Goal: Use online tool/utility: Utilize a website feature to perform a specific function

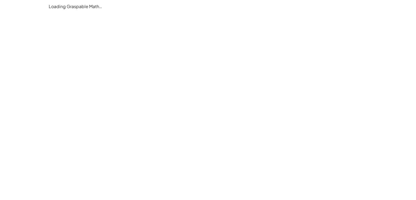
scroll to position [374, 0]
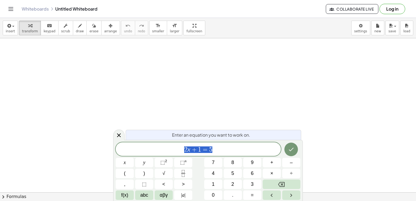
scroll to position [374, 0]
click at [121, 136] on icon at bounding box center [119, 135] width 7 height 7
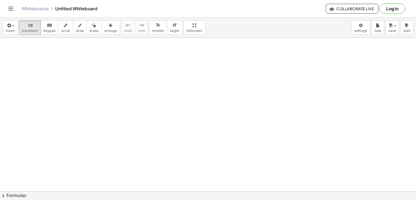
drag, startPoint x: 31, startPoint y: 63, endPoint x: 28, endPoint y: 71, distance: 8.7
click at [76, 27] on div "button" at bounding box center [80, 25] width 8 height 7
drag, startPoint x: 37, startPoint y: 55, endPoint x: 37, endPoint y: 64, distance: 9.0
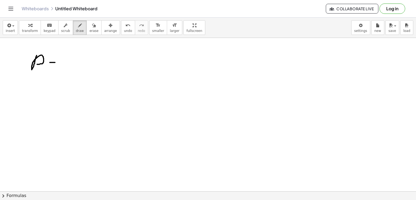
drag, startPoint x: 50, startPoint y: 62, endPoint x: 56, endPoint y: 62, distance: 6.2
drag, startPoint x: 51, startPoint y: 65, endPoint x: 57, endPoint y: 65, distance: 5.4
drag, startPoint x: 67, startPoint y: 51, endPoint x: 76, endPoint y: 55, distance: 9.7
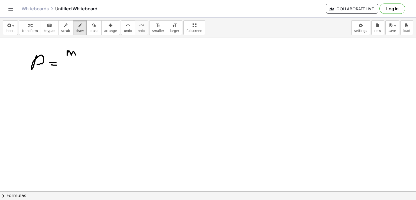
drag, startPoint x: 65, startPoint y: 64, endPoint x: 84, endPoint y: 63, distance: 19.0
drag, startPoint x: 69, startPoint y: 72, endPoint x: 77, endPoint y: 71, distance: 8.8
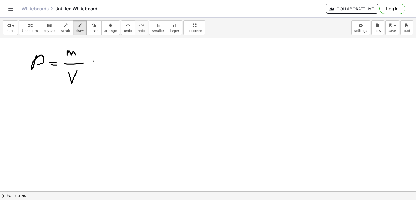
drag, startPoint x: 94, startPoint y: 61, endPoint x: 99, endPoint y: 62, distance: 4.9
drag, startPoint x: 94, startPoint y: 65, endPoint x: 99, endPoint y: 66, distance: 4.6
drag, startPoint x: 107, startPoint y: 55, endPoint x: 113, endPoint y: 60, distance: 7.7
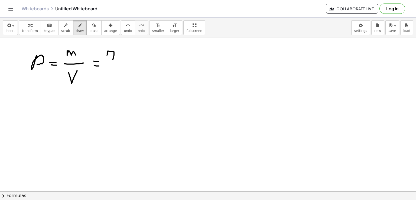
drag, startPoint x: 124, startPoint y: 53, endPoint x: 127, endPoint y: 23, distance: 30.5
drag, startPoint x: 130, startPoint y: 56, endPoint x: 133, endPoint y: 52, distance: 5.6
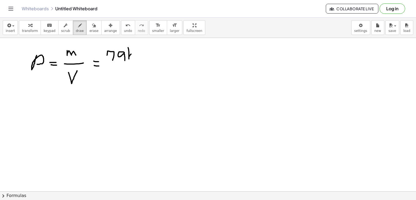
drag, startPoint x: 139, startPoint y: 56, endPoint x: 140, endPoint y: 59, distance: 3.3
drag, startPoint x: 107, startPoint y: 65, endPoint x: 170, endPoint y: 31, distance: 70.8
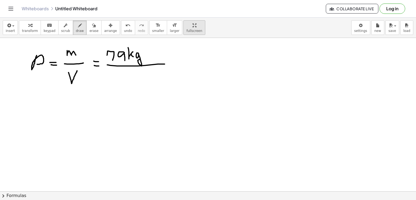
drag, startPoint x: 115, startPoint y: 84, endPoint x: 115, endPoint y: 88, distance: 4.1
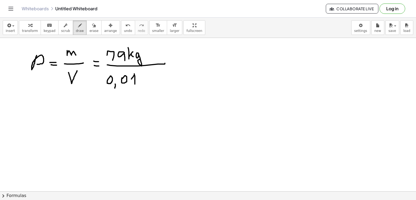
drag, startPoint x: 132, startPoint y: 79, endPoint x: 135, endPoint y: 84, distance: 6.5
drag, startPoint x: 133, startPoint y: 84, endPoint x: 136, endPoint y: 84, distance: 3.3
drag, startPoint x: 140, startPoint y: 79, endPoint x: 153, endPoint y: 73, distance: 14.3
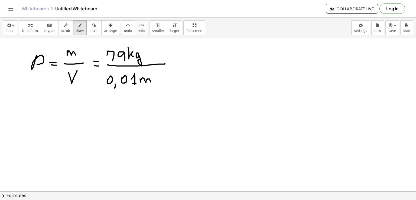
drag, startPoint x: 153, startPoint y: 69, endPoint x: 150, endPoint y: 75, distance: 6.1
drag, startPoint x: 174, startPoint y: 62, endPoint x: 184, endPoint y: 62, distance: 10.8
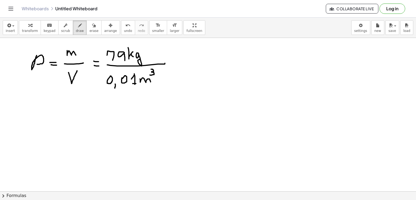
drag, startPoint x: 177, startPoint y: 65, endPoint x: 189, endPoint y: 64, distance: 11.7
drag, startPoint x: 197, startPoint y: 60, endPoint x: 201, endPoint y: 65, distance: 6.4
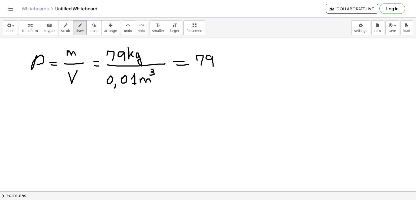
drag, startPoint x: 211, startPoint y: 56, endPoint x: 217, endPoint y: 59, distance: 6.9
drag, startPoint x: 145, startPoint y: 50, endPoint x: 157, endPoint y: 47, distance: 12.1
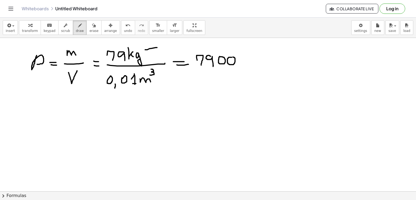
drag, startPoint x: 159, startPoint y: 45, endPoint x: 159, endPoint y: 50, distance: 4.6
drag, startPoint x: 161, startPoint y: 84, endPoint x: 172, endPoint y: 85, distance: 11.1
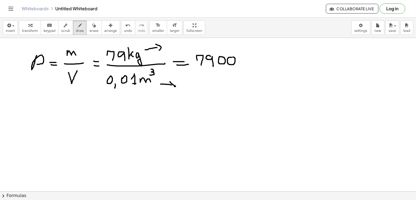
drag, startPoint x: 170, startPoint y: 82, endPoint x: 174, endPoint y: 86, distance: 5.9
drag, startPoint x: 242, startPoint y: 52, endPoint x: 245, endPoint y: 56, distance: 5.4
drag, startPoint x: 244, startPoint y: 60, endPoint x: 248, endPoint y: 61, distance: 4.4
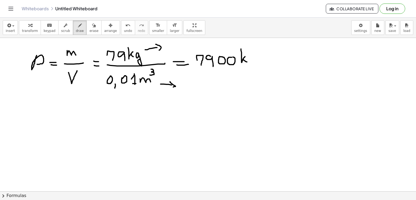
drag, startPoint x: 249, startPoint y: 56, endPoint x: 252, endPoint y: 63, distance: 7.3
drag, startPoint x: 262, startPoint y: 49, endPoint x: 258, endPoint y: 65, distance: 16.9
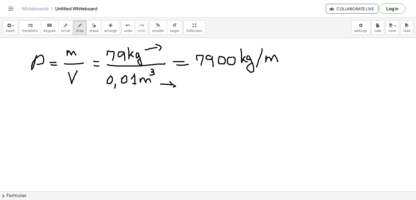
drag, startPoint x: 266, startPoint y: 62, endPoint x: 278, endPoint y: 54, distance: 14.3
drag, startPoint x: 279, startPoint y: 48, endPoint x: 280, endPoint y: 53, distance: 4.4
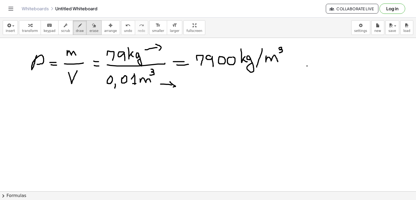
click at [92, 27] on icon "button" at bounding box center [94, 25] width 4 height 7
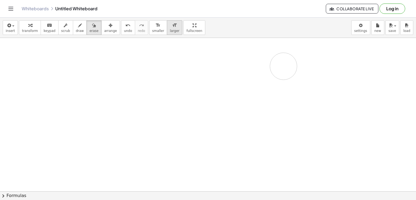
drag, startPoint x: 30, startPoint y: 64, endPoint x: 161, endPoint y: 28, distance: 135.0
click at [78, 24] on icon "button" at bounding box center [80, 25] width 4 height 7
drag, startPoint x: 43, startPoint y: 60, endPoint x: 45, endPoint y: 70, distance: 9.9
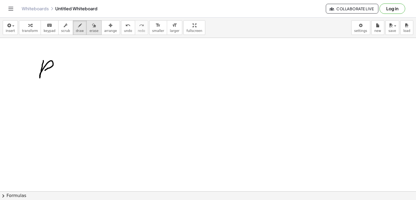
click at [92, 28] on icon "button" at bounding box center [94, 25] width 4 height 7
drag, startPoint x: 37, startPoint y: 51, endPoint x: 77, endPoint y: 15, distance: 53.8
click at [78, 25] on icon "button" at bounding box center [80, 25] width 4 height 7
drag, startPoint x: 63, startPoint y: 68, endPoint x: 69, endPoint y: 68, distance: 5.7
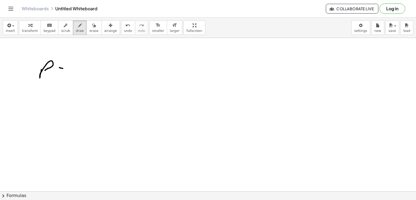
drag, startPoint x: 61, startPoint y: 70, endPoint x: 65, endPoint y: 71, distance: 4.5
drag, startPoint x: 83, startPoint y: 51, endPoint x: 97, endPoint y: 56, distance: 15.4
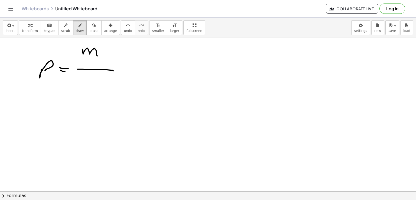
drag, startPoint x: 78, startPoint y: 69, endPoint x: 113, endPoint y: 71, distance: 35.8
drag, startPoint x: 85, startPoint y: 78, endPoint x: 98, endPoint y: 79, distance: 13.0
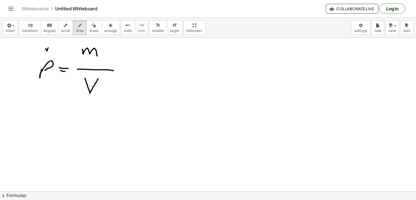
drag, startPoint x: 48, startPoint y: 48, endPoint x: 46, endPoint y: 51, distance: 3.5
drag, startPoint x: 106, startPoint y: 77, endPoint x: 104, endPoint y: 80, distance: 4.1
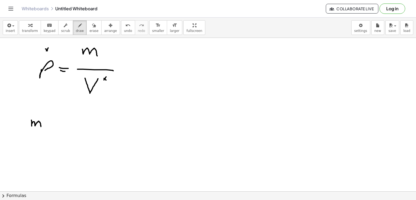
drag, startPoint x: 31, startPoint y: 120, endPoint x: 43, endPoint y: 126, distance: 12.9
drag, startPoint x: 50, startPoint y: 124, endPoint x: 55, endPoint y: 124, distance: 5.2
drag, startPoint x: 51, startPoint y: 126, endPoint x: 56, endPoint y: 127, distance: 4.7
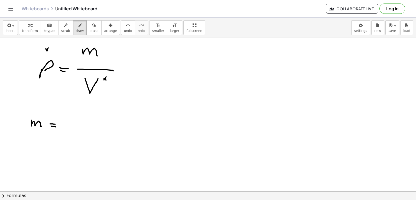
drag, startPoint x: 67, startPoint y: 122, endPoint x: 81, endPoint y: 128, distance: 15.8
drag, startPoint x: 83, startPoint y: 123, endPoint x: 87, endPoint y: 127, distance: 5.6
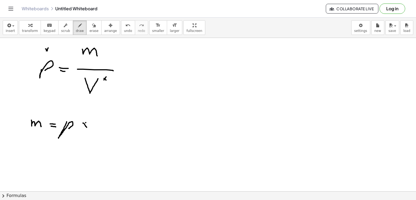
drag, startPoint x: 86, startPoint y: 123, endPoint x: 83, endPoint y: 126, distance: 4.4
drag, startPoint x: 95, startPoint y: 119, endPoint x: 108, endPoint y: 112, distance: 14.1
click at [89, 29] on span "erase" at bounding box center [93, 31] width 9 height 4
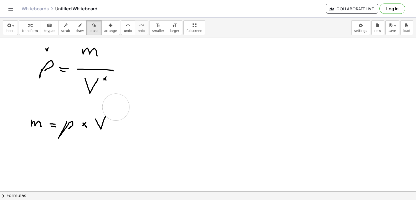
drag, startPoint x: 149, startPoint y: 108, endPoint x: 116, endPoint y: 107, distance: 33.1
click at [78, 28] on icon "button" at bounding box center [80, 25] width 4 height 7
drag, startPoint x: 112, startPoint y: 125, endPoint x: 117, endPoint y: 126, distance: 5.3
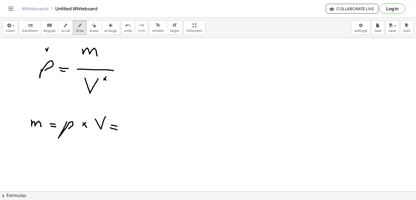
drag, startPoint x: 111, startPoint y: 128, endPoint x: 117, endPoint y: 130, distance: 6.9
drag, startPoint x: 133, startPoint y: 124, endPoint x: 137, endPoint y: 123, distance: 3.8
drag, startPoint x: 138, startPoint y: 121, endPoint x: 143, endPoint y: 125, distance: 6.7
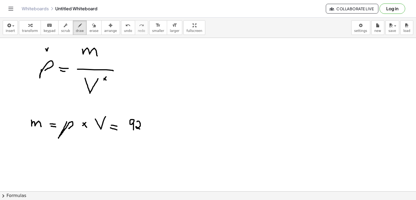
drag, startPoint x: 146, startPoint y: 121, endPoint x: 153, endPoint y: 125, distance: 7.4
drag, startPoint x: 157, startPoint y: 125, endPoint x: 163, endPoint y: 128, distance: 6.6
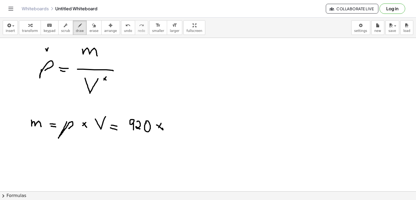
drag, startPoint x: 161, startPoint y: 123, endPoint x: 157, endPoint y: 130, distance: 7.7
drag, startPoint x: 168, startPoint y: 56, endPoint x: 169, endPoint y: 62, distance: 6.1
drag, startPoint x: 175, startPoint y: 53, endPoint x: 180, endPoint y: 62, distance: 10.6
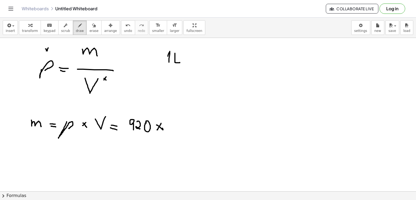
drag, startPoint x: 185, startPoint y: 58, endPoint x: 190, endPoint y: 58, distance: 4.1
drag, startPoint x: 186, startPoint y: 60, endPoint x: 190, endPoint y: 60, distance: 3.6
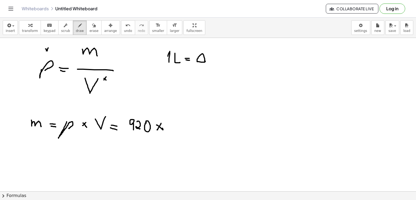
drag, startPoint x: 213, startPoint y: 57, endPoint x: 217, endPoint y: 57, distance: 3.8
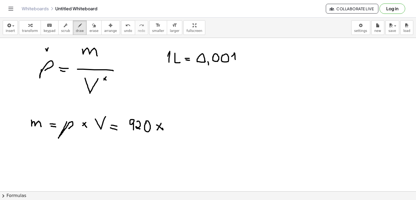
drag, startPoint x: 232, startPoint y: 56, endPoint x: 236, endPoint y: 61, distance: 6.1
drag, startPoint x: 233, startPoint y: 62, endPoint x: 239, endPoint y: 50, distance: 13.9
drag, startPoint x: 248, startPoint y: 59, endPoint x: 258, endPoint y: 62, distance: 10.1
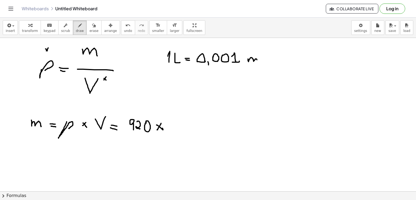
drag, startPoint x: 261, startPoint y: 51, endPoint x: 261, endPoint y: 56, distance: 4.3
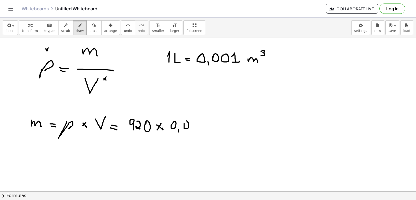
drag, startPoint x: 194, startPoint y: 122, endPoint x: 195, endPoint y: 120, distance: 2.9
drag, startPoint x: 201, startPoint y: 125, endPoint x: 206, endPoint y: 130, distance: 7.1
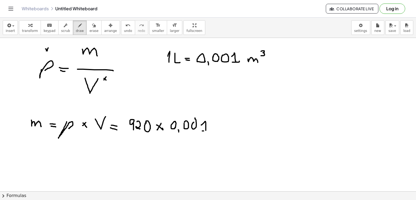
drag, startPoint x: 203, startPoint y: 131, endPoint x: 211, endPoint y: 130, distance: 8.5
drag, startPoint x: 217, startPoint y: 129, endPoint x: 225, endPoint y: 129, distance: 7.6
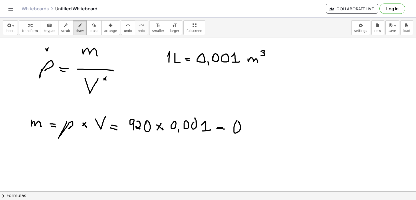
drag, startPoint x: 237, startPoint y: 121, endPoint x: 241, endPoint y: 127, distance: 6.9
drag, startPoint x: 243, startPoint y: 132, endPoint x: 243, endPoint y: 135, distance: 3.5
drag, startPoint x: 254, startPoint y: 127, endPoint x: 258, endPoint y: 126, distance: 3.9
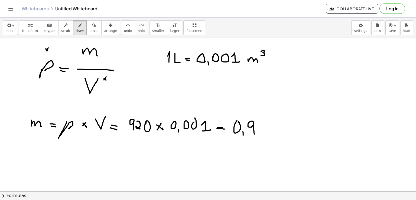
drag, startPoint x: 259, startPoint y: 124, endPoint x: 266, endPoint y: 134, distance: 12.3
drag, startPoint x: 273, startPoint y: 120, endPoint x: 280, endPoint y: 129, distance: 11.6
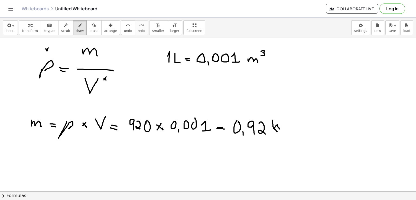
drag, startPoint x: 272, startPoint y: 126, endPoint x: 273, endPoint y: 132, distance: 6.6
drag, startPoint x: 282, startPoint y: 128, endPoint x: 285, endPoint y: 138, distance: 10.8
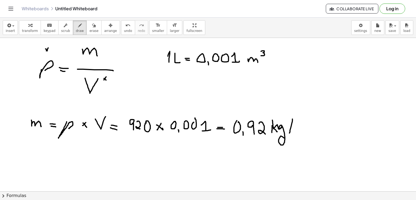
drag, startPoint x: 292, startPoint y: 126, endPoint x: 290, endPoint y: 135, distance: 9.5
drag, startPoint x: 296, startPoint y: 126, endPoint x: 309, endPoint y: 123, distance: 13.2
drag, startPoint x: 310, startPoint y: 119, endPoint x: 311, endPoint y: 123, distance: 4.4
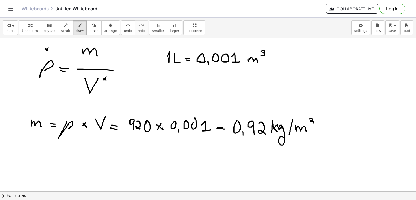
click at [89, 26] on div "button" at bounding box center [93, 25] width 9 height 7
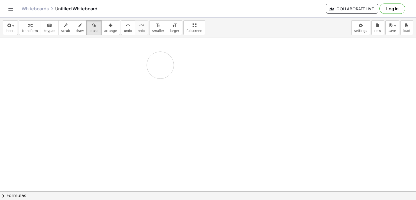
drag, startPoint x: 91, startPoint y: 73, endPoint x: 166, endPoint y: 6, distance: 100.2
drag, startPoint x: 39, startPoint y: 59, endPoint x: 49, endPoint y: 54, distance: 11.3
click at [76, 29] on span "draw" at bounding box center [80, 31] width 8 height 4
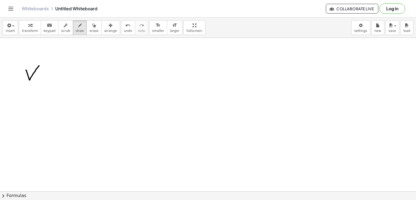
drag, startPoint x: 26, startPoint y: 70, endPoint x: 39, endPoint y: 66, distance: 13.7
drag, startPoint x: 25, startPoint y: 66, endPoint x: 27, endPoint y: 71, distance: 5.7
drag, startPoint x: 53, startPoint y: 76, endPoint x: 58, endPoint y: 76, distance: 4.9
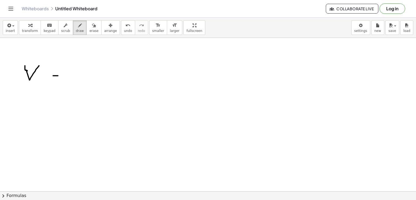
drag, startPoint x: 54, startPoint y: 78, endPoint x: 59, endPoint y: 78, distance: 4.6
drag, startPoint x: 187, startPoint y: 45, endPoint x: 188, endPoint y: 49, distance: 4.2
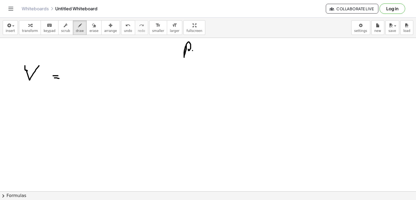
drag, startPoint x: 193, startPoint y: 50, endPoint x: 200, endPoint y: 50, distance: 6.8
drag, startPoint x: 196, startPoint y: 53, endPoint x: 203, endPoint y: 49, distance: 8.6
drag, startPoint x: 210, startPoint y: 44, endPoint x: 221, endPoint y: 46, distance: 10.9
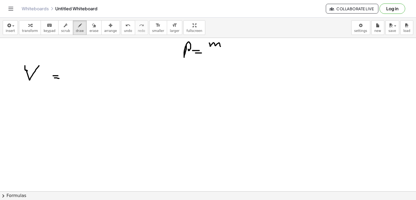
drag, startPoint x: 208, startPoint y: 51, endPoint x: 229, endPoint y: 50, distance: 21.2
drag, startPoint x: 214, startPoint y: 54, endPoint x: 223, endPoint y: 59, distance: 10.2
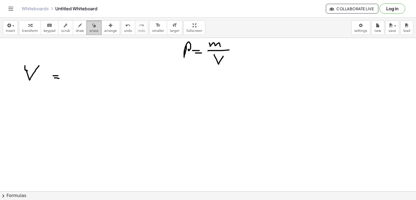
click at [92, 28] on icon "button" at bounding box center [94, 25] width 4 height 7
drag, startPoint x: 17, startPoint y: 62, endPoint x: 45, endPoint y: 37, distance: 37.8
click at [78, 27] on icon "button" at bounding box center [80, 25] width 4 height 7
drag, startPoint x: 23, startPoint y: 62, endPoint x: 27, endPoint y: 75, distance: 13.6
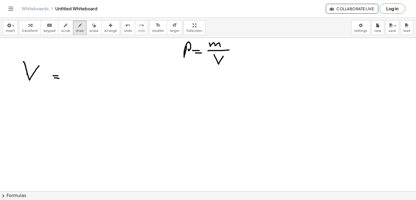
drag, startPoint x: 70, startPoint y: 70, endPoint x: 84, endPoint y: 78, distance: 16.1
click at [92, 28] on icon "button" at bounding box center [94, 25] width 4 height 7
drag, startPoint x: 87, startPoint y: 69, endPoint x: 77, endPoint y: 59, distance: 13.8
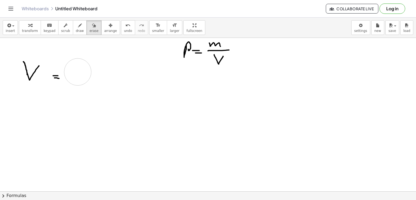
click at [76, 29] on span "draw" at bounding box center [80, 31] width 8 height 4
drag, startPoint x: 72, startPoint y: 60, endPoint x: 86, endPoint y: 66, distance: 15.9
drag, startPoint x: 66, startPoint y: 76, endPoint x: 106, endPoint y: 75, distance: 39.3
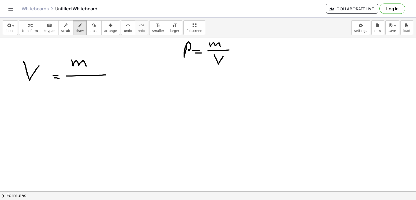
drag, startPoint x: 75, startPoint y: 86, endPoint x: 77, endPoint y: 90, distance: 5.0
click at [89, 30] on span "erase" at bounding box center [93, 31] width 9 height 4
click at [104, 26] on div "button" at bounding box center [110, 25] width 13 height 7
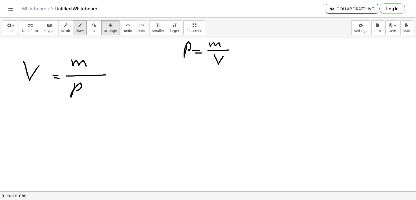
click at [78, 25] on button "draw" at bounding box center [80, 27] width 14 height 15
drag, startPoint x: 24, startPoint y: 109, endPoint x: 38, endPoint y: 106, distance: 14.1
drag, startPoint x: 44, startPoint y: 114, endPoint x: 49, endPoint y: 114, distance: 4.9
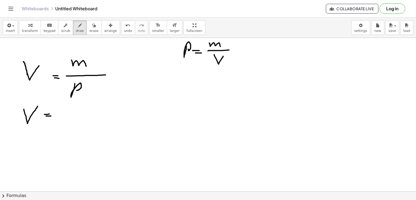
drag, startPoint x: 46, startPoint y: 116, endPoint x: 51, endPoint y: 116, distance: 4.9
drag, startPoint x: 60, startPoint y: 106, endPoint x: 62, endPoint y: 102, distance: 5.1
click at [92, 26] on icon "button" at bounding box center [94, 25] width 4 height 7
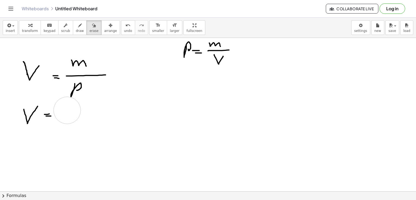
drag, startPoint x: 82, startPoint y: 110, endPoint x: 67, endPoint y: 110, distance: 15.2
drag, startPoint x: 62, startPoint y: 106, endPoint x: 65, endPoint y: 102, distance: 5.2
click at [126, 23] on icon "undo" at bounding box center [128, 25] width 5 height 7
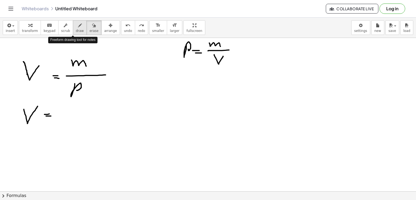
click at [76, 27] on div "button" at bounding box center [80, 25] width 8 height 7
drag, startPoint x: 64, startPoint y: 106, endPoint x: 67, endPoint y: 113, distance: 6.9
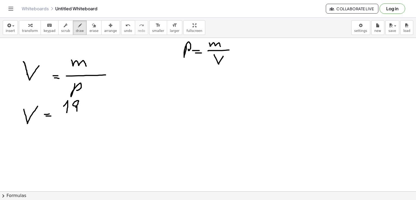
drag, startPoint x: 76, startPoint y: 107, endPoint x: 77, endPoint y: 111, distance: 3.9
drag, startPoint x: 85, startPoint y: 101, endPoint x: 81, endPoint y: 112, distance: 11.9
drag, startPoint x: 61, startPoint y: 116, endPoint x: 95, endPoint y: 116, distance: 34.2
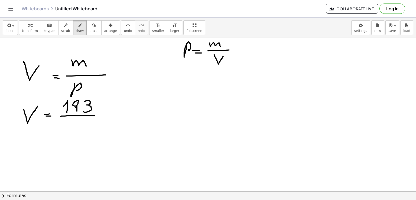
drag, startPoint x: 66, startPoint y: 127, endPoint x: 67, endPoint y: 135, distance: 8.2
drag, startPoint x: 75, startPoint y: 126, endPoint x: 82, endPoint y: 132, distance: 10.2
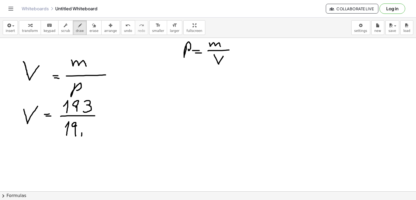
drag, startPoint x: 82, startPoint y: 134, endPoint x: 81, endPoint y: 136, distance: 2.8
drag, startPoint x: 85, startPoint y: 127, endPoint x: 86, endPoint y: 133, distance: 6.9
drag, startPoint x: 98, startPoint y: 109, endPoint x: 101, endPoint y: 113, distance: 4.1
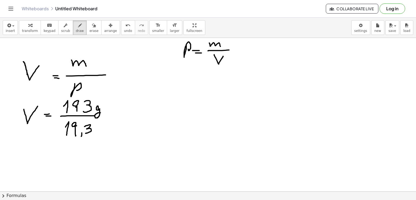
drag, startPoint x: 98, startPoint y: 132, endPoint x: 102, endPoint y: 135, distance: 5.8
drag, startPoint x: 107, startPoint y: 124, endPoint x: 105, endPoint y: 135, distance: 11.0
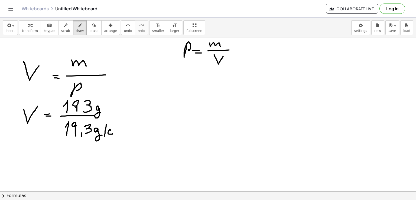
drag, startPoint x: 110, startPoint y: 131, endPoint x: 113, endPoint y: 133, distance: 3.5
drag, startPoint x: 113, startPoint y: 131, endPoint x: 123, endPoint y: 134, distance: 10.1
drag, startPoint x: 125, startPoint y: 122, endPoint x: 121, endPoint y: 127, distance: 5.9
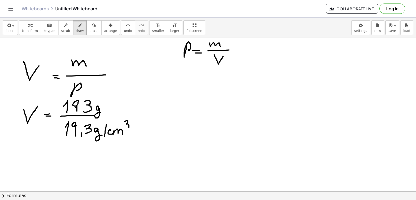
drag, startPoint x: 100, startPoint y: 116, endPoint x: 128, endPoint y: 116, distance: 28.2
drag, startPoint x: 26, startPoint y: 154, endPoint x: 38, endPoint y: 152, distance: 12.3
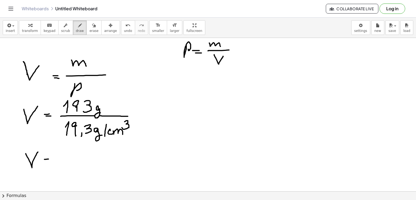
drag, startPoint x: 44, startPoint y: 159, endPoint x: 50, endPoint y: 159, distance: 5.4
drag, startPoint x: 46, startPoint y: 161, endPoint x: 49, endPoint y: 161, distance: 3.5
drag, startPoint x: 57, startPoint y: 156, endPoint x: 63, endPoint y: 158, distance: 6.1
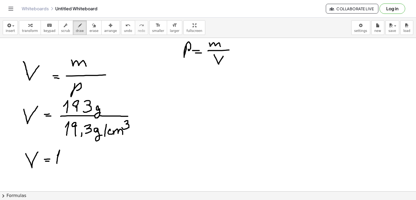
drag, startPoint x: 56, startPoint y: 155, endPoint x: 59, endPoint y: 154, distance: 3.2
drag, startPoint x: 82, startPoint y: 162, endPoint x: 82, endPoint y: 165, distance: 3.4
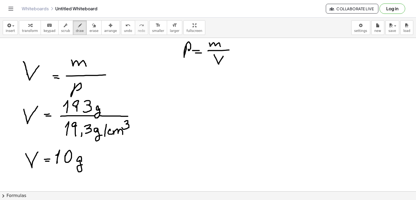
drag, startPoint x: 93, startPoint y: 153, endPoint x: 93, endPoint y: 163, distance: 9.8
drag, startPoint x: 97, startPoint y: 160, endPoint x: 114, endPoint y: 165, distance: 18.1
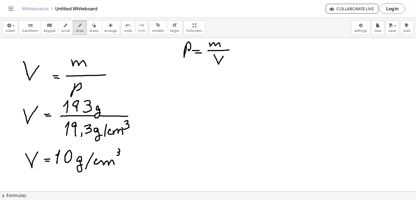
drag, startPoint x: 118, startPoint y: 149, endPoint x: 117, endPoint y: 154, distance: 5.3
drag, startPoint x: 117, startPoint y: 149, endPoint x: 126, endPoint y: 150, distance: 9.0
drag, startPoint x: 60, startPoint y: 179, endPoint x: 174, endPoint y: 171, distance: 114.4
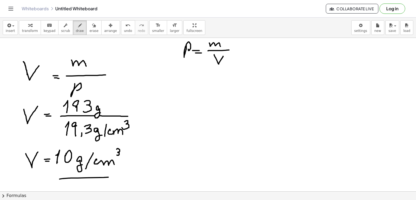
click at [92, 27] on icon "button" at bounding box center [94, 25] width 4 height 7
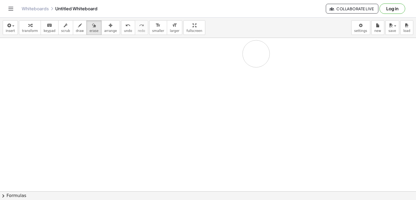
drag, startPoint x: 36, startPoint y: 101, endPoint x: 101, endPoint y: 37, distance: 91.5
click at [78, 25] on icon "button" at bounding box center [80, 25] width 4 height 7
drag, startPoint x: 24, startPoint y: 46, endPoint x: 40, endPoint y: 49, distance: 16.2
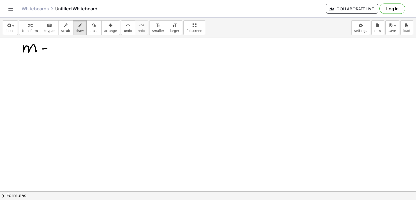
drag, startPoint x: 42, startPoint y: 49, endPoint x: 47, endPoint y: 48, distance: 4.6
drag, startPoint x: 42, startPoint y: 50, endPoint x: 47, endPoint y: 50, distance: 4.6
drag, startPoint x: 55, startPoint y: 45, endPoint x: 59, endPoint y: 49, distance: 5.6
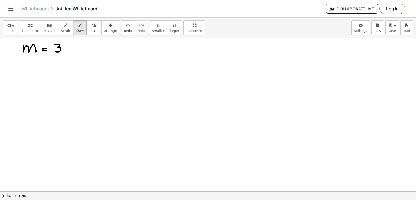
drag, startPoint x: 66, startPoint y: 44, endPoint x: 73, endPoint y: 48, distance: 7.7
drag, startPoint x: 69, startPoint y: 49, endPoint x: 73, endPoint y: 50, distance: 3.8
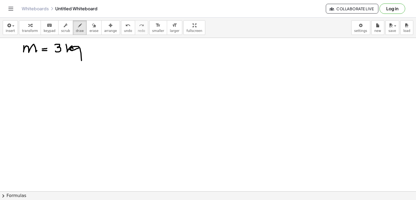
drag, startPoint x: 79, startPoint y: 48, endPoint x: 79, endPoint y: 51, distance: 3.3
click at [90, 26] on button "erase" at bounding box center [93, 27] width 15 height 15
drag, startPoint x: 76, startPoint y: 74, endPoint x: 76, endPoint y: 47, distance: 26.6
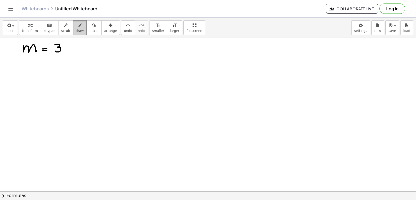
click at [76, 25] on div "button" at bounding box center [80, 25] width 8 height 7
drag, startPoint x: 69, startPoint y: 44, endPoint x: 75, endPoint y: 47, distance: 6.7
drag, startPoint x: 73, startPoint y: 49, endPoint x: 75, endPoint y: 51, distance: 3.3
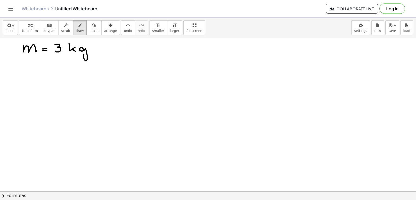
drag, startPoint x: 84, startPoint y: 50, endPoint x: 89, endPoint y: 53, distance: 6.3
drag, startPoint x: 25, startPoint y: 68, endPoint x: 43, endPoint y: 72, distance: 19.1
drag, startPoint x: 44, startPoint y: 72, endPoint x: 49, endPoint y: 72, distance: 5.2
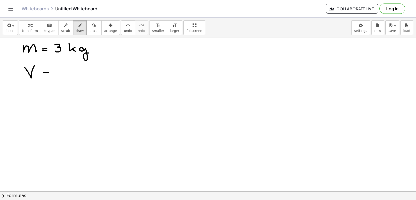
drag, startPoint x: 47, startPoint y: 73, endPoint x: 51, endPoint y: 74, distance: 4.4
drag, startPoint x: 65, startPoint y: 74, endPoint x: 66, endPoint y: 71, distance: 3.0
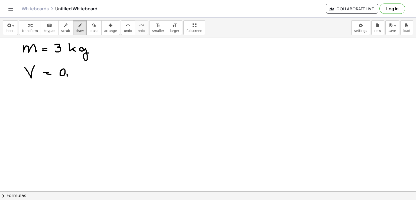
drag, startPoint x: 67, startPoint y: 74, endPoint x: 67, endPoint y: 79, distance: 4.9
drag, startPoint x: 73, startPoint y: 69, endPoint x: 71, endPoint y: 73, distance: 4.4
drag, startPoint x: 81, startPoint y: 70, endPoint x: 88, endPoint y: 76, distance: 9.7
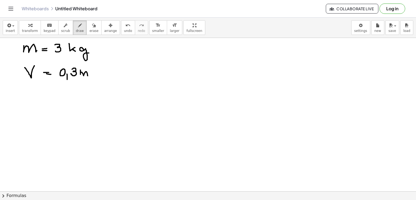
drag, startPoint x: 95, startPoint y: 63, endPoint x: 96, endPoint y: 68, distance: 4.9
drag, startPoint x: 26, startPoint y: 96, endPoint x: 28, endPoint y: 100, distance: 3.9
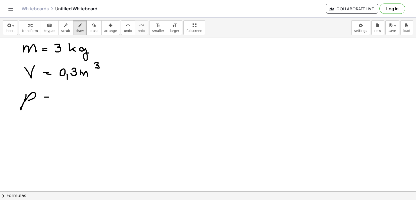
drag, startPoint x: 44, startPoint y: 97, endPoint x: 49, endPoint y: 97, distance: 4.3
drag, startPoint x: 44, startPoint y: 99, endPoint x: 49, endPoint y: 99, distance: 4.1
drag, startPoint x: 62, startPoint y: 87, endPoint x: 60, endPoint y: 99, distance: 12.0
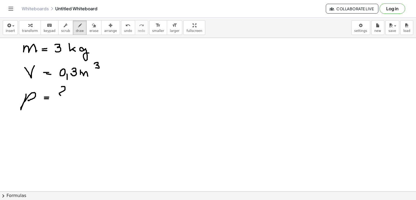
drag, startPoint x: 60, startPoint y: 99, endPoint x: 60, endPoint y: 95, distance: 3.5
drag, startPoint x: 59, startPoint y: 89, endPoint x: 63, endPoint y: 86, distance: 4.1
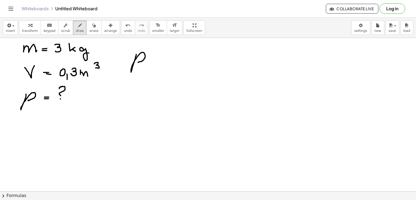
drag, startPoint x: 136, startPoint y: 54, endPoint x: 137, endPoint y: 61, distance: 6.6
drag, startPoint x: 153, startPoint y: 58, endPoint x: 156, endPoint y: 58, distance: 3.3
drag, startPoint x: 153, startPoint y: 60, endPoint x: 157, endPoint y: 60, distance: 3.3
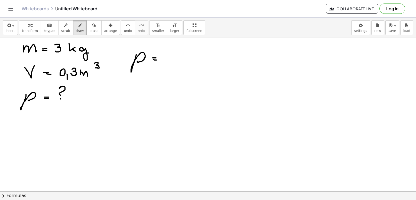
click at [92, 26] on button "erase" at bounding box center [93, 27] width 15 height 15
drag, startPoint x: 214, startPoint y: 66, endPoint x: 176, endPoint y: 60, distance: 39.3
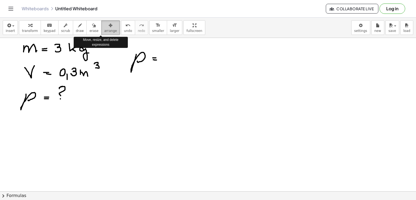
click at [104, 24] on div "button" at bounding box center [110, 25] width 13 height 7
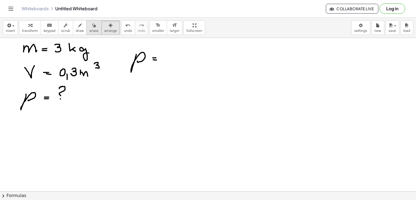
click at [89, 24] on div "button" at bounding box center [93, 25] width 9 height 7
click at [73, 24] on button "draw" at bounding box center [80, 27] width 14 height 15
drag, startPoint x: 163, startPoint y: 45, endPoint x: 171, endPoint y: 51, distance: 10.2
drag, startPoint x: 162, startPoint y: 57, endPoint x: 178, endPoint y: 62, distance: 16.4
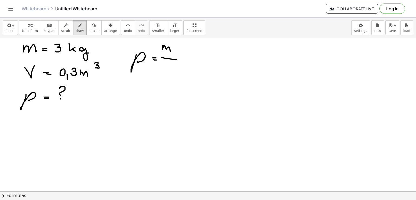
drag, startPoint x: 166, startPoint y: 62, endPoint x: 172, endPoint y: 65, distance: 6.4
drag, startPoint x: 135, startPoint y: 86, endPoint x: 138, endPoint y: 95, distance: 8.6
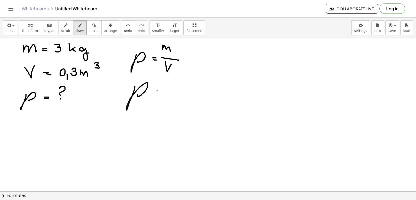
drag, startPoint x: 157, startPoint y: 91, endPoint x: 166, endPoint y: 91, distance: 8.7
drag, startPoint x: 160, startPoint y: 93, endPoint x: 168, endPoint y: 93, distance: 7.9
drag, startPoint x: 181, startPoint y: 80, endPoint x: 185, endPoint y: 82, distance: 4.6
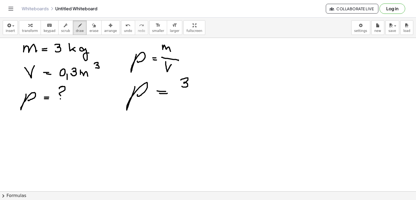
drag, startPoint x: 193, startPoint y: 74, endPoint x: 202, endPoint y: 77, distance: 9.4
drag, startPoint x: 195, startPoint y: 81, endPoint x: 199, endPoint y: 84, distance: 5.2
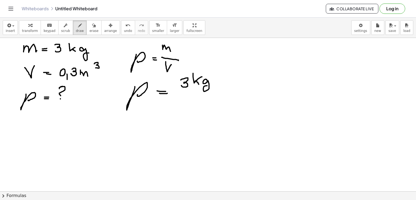
drag, startPoint x: 208, startPoint y: 82, endPoint x: 208, endPoint y: 86, distance: 3.8
drag, startPoint x: 178, startPoint y: 93, endPoint x: 229, endPoint y: 92, distance: 51.0
drag, startPoint x: 181, startPoint y: 110, endPoint x: 183, endPoint y: 107, distance: 3.5
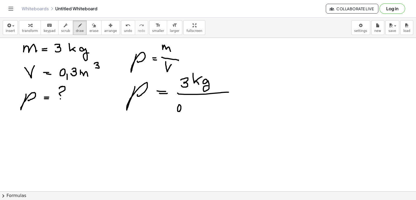
drag, startPoint x: 183, startPoint y: 110, endPoint x: 183, endPoint y: 113, distance: 2.8
drag, startPoint x: 186, startPoint y: 106, endPoint x: 190, endPoint y: 110, distance: 5.2
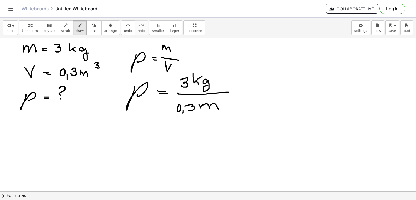
drag, startPoint x: 201, startPoint y: 108, endPoint x: 218, endPoint y: 104, distance: 17.6
drag, startPoint x: 220, startPoint y: 98, endPoint x: 220, endPoint y: 102, distance: 4.4
drag, startPoint x: 117, startPoint y: 133, endPoint x: 128, endPoint y: 131, distance: 11.4
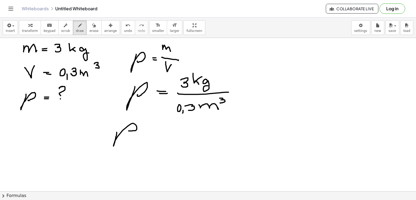
drag, startPoint x: 147, startPoint y: 130, endPoint x: 153, endPoint y: 130, distance: 5.7
drag, startPoint x: 149, startPoint y: 132, endPoint x: 153, endPoint y: 132, distance: 4.1
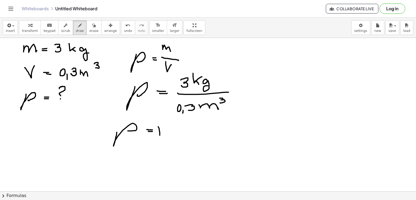
drag, startPoint x: 158, startPoint y: 127, endPoint x: 161, endPoint y: 132, distance: 5.2
drag, startPoint x: 163, startPoint y: 129, endPoint x: 161, endPoint y: 131, distance: 3.1
drag, startPoint x: 175, startPoint y: 126, endPoint x: 189, endPoint y: 133, distance: 15.3
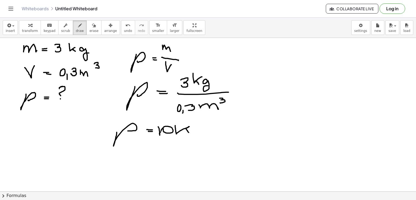
drag, startPoint x: 193, startPoint y: 128, endPoint x: 195, endPoint y: 135, distance: 7.5
drag, startPoint x: 207, startPoint y: 123, endPoint x: 203, endPoint y: 135, distance: 13.3
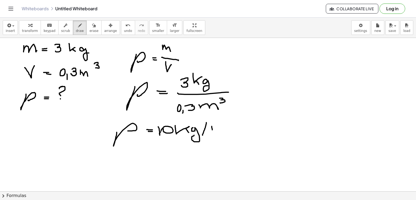
drag, startPoint x: 212, startPoint y: 126, endPoint x: 213, endPoint y: 130, distance: 3.6
drag, startPoint x: 213, startPoint y: 128, endPoint x: 223, endPoint y: 127, distance: 10.6
drag, startPoint x: 226, startPoint y: 118, endPoint x: 228, endPoint y: 124, distance: 6.6
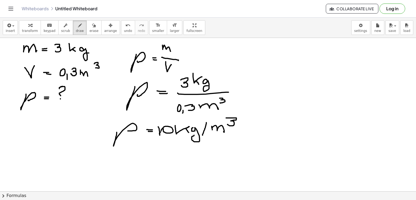
click at [92, 25] on icon "button" at bounding box center [94, 25] width 4 height 7
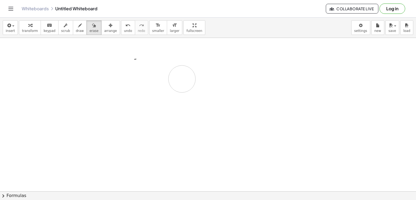
drag, startPoint x: 78, startPoint y: 80, endPoint x: 161, endPoint y: 81, distance: 82.2
drag, startPoint x: 136, startPoint y: 63, endPoint x: 141, endPoint y: 66, distance: 6.6
click at [76, 23] on div "button" at bounding box center [80, 25] width 8 height 7
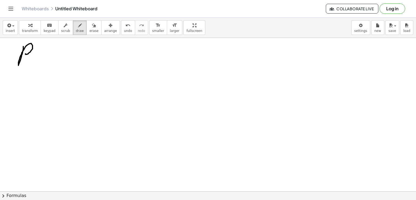
drag, startPoint x: 23, startPoint y: 46, endPoint x: 26, endPoint y: 53, distance: 7.0
drag
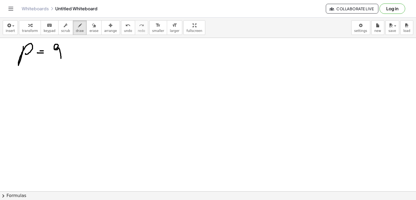
drag, startPoint x: 55, startPoint y: 49, endPoint x: 62, endPoint y: 54, distance: 9.1
drag, startPoint x: 67, startPoint y: 49, endPoint x: 71, endPoint y: 54, distance: 6.6
drag, startPoint x: 68, startPoint y: 54, endPoint x: 75, endPoint y: 53, distance: 6.9
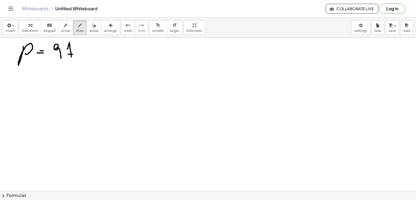
drag, startPoint x: 76, startPoint y: 46, endPoint x: 81, endPoint y: 54, distance: 9.6
drag, startPoint x: 15, startPoint y: 78, endPoint x: 34, endPoint y: 85, distance: 19.5
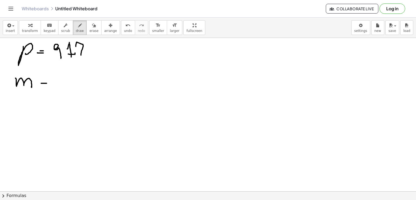
drag, startPoint x: 41, startPoint y: 83, endPoint x: 44, endPoint y: 85, distance: 3.1
drag, startPoint x: 43, startPoint y: 85, endPoint x: 51, endPoint y: 85, distance: 8.4
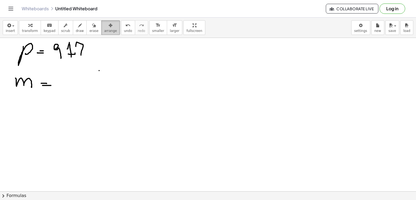
click at [101, 27] on button "arrange" at bounding box center [110, 27] width 19 height 15
click at [92, 28] on icon "button" at bounding box center [94, 25] width 4 height 7
drag, startPoint x: 91, startPoint y: 59, endPoint x: 85, endPoint y: 43, distance: 17.5
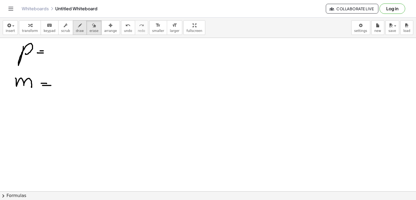
click at [76, 26] on div "button" at bounding box center [80, 25] width 8 height 7
drag, startPoint x: 56, startPoint y: 49, endPoint x: 63, endPoint y: 51, distance: 7.8
drag, startPoint x: 70, startPoint y: 47, endPoint x: 77, endPoint y: 55, distance: 11.0
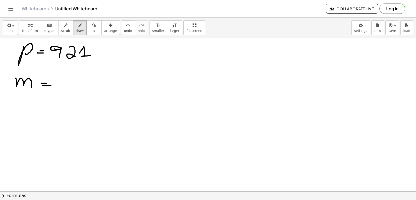
drag, startPoint x: 79, startPoint y: 53, endPoint x: 91, endPoint y: 56, distance: 11.4
drag, startPoint x: 64, startPoint y: 76, endPoint x: 65, endPoint y: 84, distance: 8.7
drag, startPoint x: 77, startPoint y: 74, endPoint x: 87, endPoint y: 77, distance: 10.4
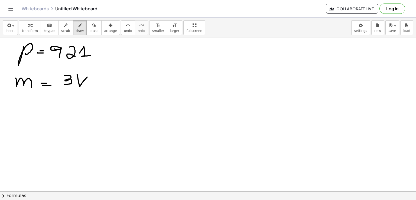
drag, startPoint x: 85, startPoint y: 81, endPoint x: 92, endPoint y: 84, distance: 7.9
drag, startPoint x: 97, startPoint y: 80, endPoint x: 100, endPoint y: 89, distance: 9.9
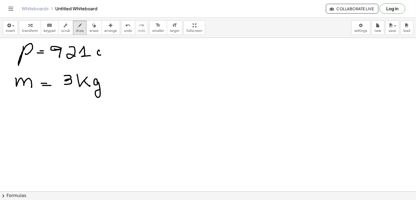
drag, startPoint x: 100, startPoint y: 51, endPoint x: 98, endPoint y: 45, distance: 6.3
drag, startPoint x: 97, startPoint y: 48, endPoint x: 97, endPoint y: 53, distance: 5.5
click at [89, 25] on div "button" at bounding box center [93, 25] width 9 height 7
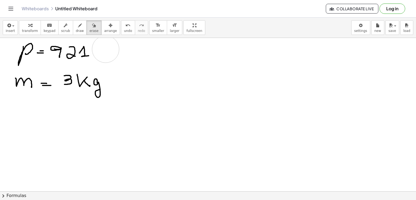
drag, startPoint x: 111, startPoint y: 69, endPoint x: 106, endPoint y: 49, distance: 21.1
click at [78, 26] on icon "button" at bounding box center [80, 25] width 4 height 7
drag, startPoint x: 98, startPoint y: 43, endPoint x: 104, endPoint y: 47, distance: 7.6
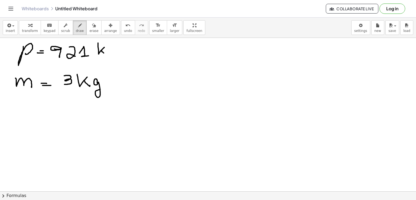
drag, startPoint x: 102, startPoint y: 51, endPoint x: 106, endPoint y: 53, distance: 5.1
drag, startPoint x: 111, startPoint y: 50, endPoint x: 118, endPoint y: 54, distance: 7.2
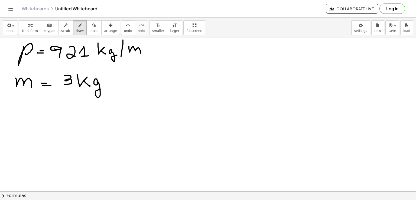
drag, startPoint x: 129, startPoint y: 46, endPoint x: 144, endPoint y: 43, distance: 15.5
drag, startPoint x: 145, startPoint y: 42, endPoint x: 146, endPoint y: 47, distance: 5.1
drag, startPoint x: 15, startPoint y: 113, endPoint x: 33, endPoint y: 107, distance: 18.4
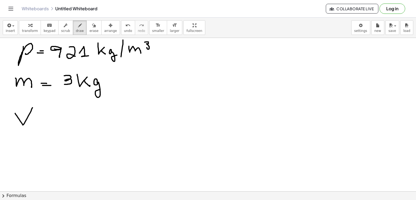
drag, startPoint x: 36, startPoint y: 116, endPoint x: 42, endPoint y: 116, distance: 6.0
drag, startPoint x: 38, startPoint y: 119, endPoint x: 50, endPoint y: 113, distance: 13.9
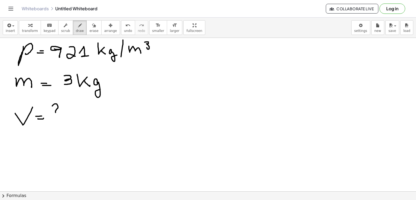
drag, startPoint x: 53, startPoint y: 105, endPoint x: 56, endPoint y: 116, distance: 11.3
click at [89, 25] on div "button" at bounding box center [93, 25] width 9 height 7
drag, startPoint x: 61, startPoint y: 46, endPoint x: 78, endPoint y: 51, distance: 18.2
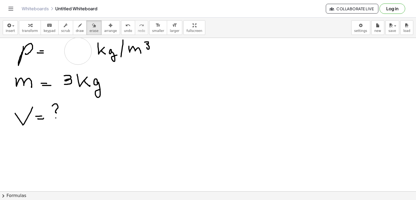
drag, startPoint x: 66, startPoint y: 69, endPoint x: 71, endPoint y: 55, distance: 15.2
click at [78, 28] on icon "button" at bounding box center [80, 25] width 4 height 7
drag, startPoint x: 57, startPoint y: 76, endPoint x: 62, endPoint y: 77, distance: 4.2
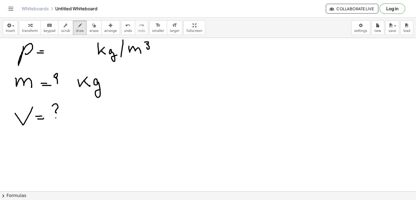
drag, startPoint x: 62, startPoint y: 76, endPoint x: 66, endPoint y: 81, distance: 7.2
drag, startPoint x: 69, startPoint y: 78, endPoint x: 75, endPoint y: 78, distance: 5.4
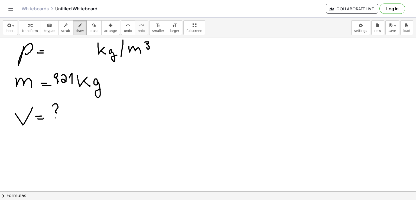
drag, startPoint x: 64, startPoint y: 46, endPoint x: 62, endPoint y: 55, distance: 8.9
drag, startPoint x: 151, startPoint y: 75, endPoint x: 162, endPoint y: 71, distance: 11.2
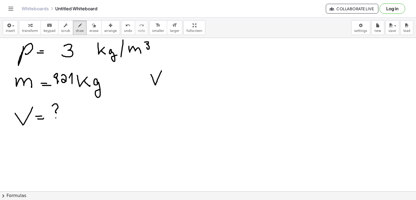
drag, startPoint x: 168, startPoint y: 79, endPoint x: 172, endPoint y: 78, distance: 4.4
drag, startPoint x: 169, startPoint y: 81, endPoint x: 172, endPoint y: 81, distance: 3.6
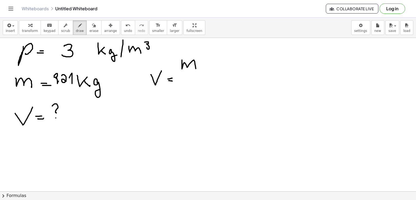
drag, startPoint x: 182, startPoint y: 61, endPoint x: 196, endPoint y: 69, distance: 15.9
drag, startPoint x: 179, startPoint y: 79, endPoint x: 202, endPoint y: 78, distance: 22.5
drag, startPoint x: 186, startPoint y: 87, endPoint x: 188, endPoint y: 92, distance: 5.1
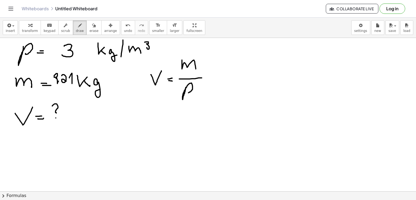
drag, startPoint x: 159, startPoint y: 124, endPoint x: 176, endPoint y: 118, distance: 17.7
drag, startPoint x: 182, startPoint y: 131, endPoint x: 191, endPoint y: 130, distance: 8.5
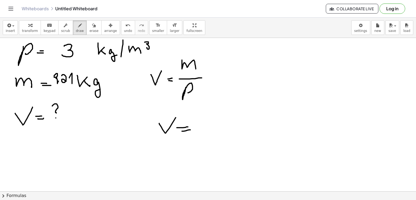
drag, startPoint x: 199, startPoint y: 121, endPoint x: 210, endPoint y: 128, distance: 13.4
drag, startPoint x: 210, startPoint y: 126, endPoint x: 213, endPoint y: 125, distance: 2.8
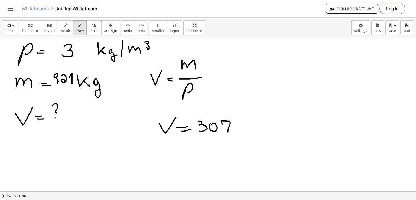
drag, startPoint x: 222, startPoint y: 125, endPoint x: 232, endPoint y: 128, distance: 9.9
drag, startPoint x: 239, startPoint y: 129, endPoint x: 252, endPoint y: 126, distance: 13.5
drag, startPoint x: 252, startPoint y: 112, endPoint x: 253, endPoint y: 119, distance: 7.1
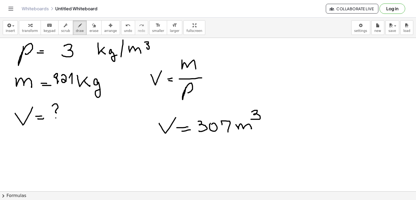
click at [89, 25] on div "button" at bounding box center [93, 25] width 9 height 7
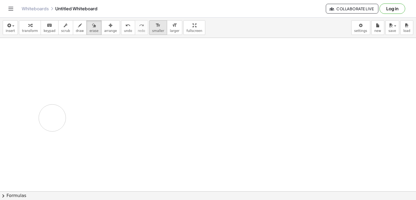
drag, startPoint x: 196, startPoint y: 87, endPoint x: 143, endPoint y: 22, distance: 84.0
click at [76, 29] on span "draw" at bounding box center [80, 31] width 8 height 4
drag, startPoint x: 25, startPoint y: 55, endPoint x: 30, endPoint y: 60, distance: 6.1
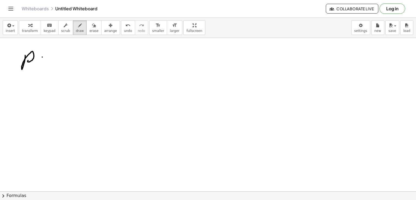
drag, startPoint x: 59, startPoint y: 52, endPoint x: 61, endPoint y: 59, distance: 6.8
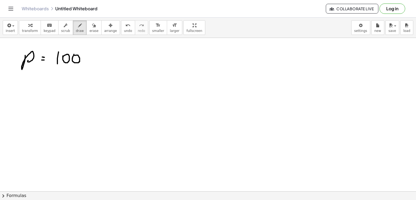
drag, startPoint x: 85, startPoint y: 55, endPoint x: 81, endPoint y: 55, distance: 3.8
drag, startPoint x: 101, startPoint y: 49, endPoint x: 107, endPoint y: 55, distance: 8.2
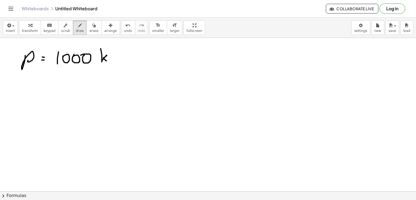
drag, startPoint x: 104, startPoint y: 57, endPoint x: 110, endPoint y: 60, distance: 7.0
drag, startPoint x: 116, startPoint y: 54, endPoint x: 119, endPoint y: 60, distance: 6.8
drag, startPoint x: 130, startPoint y: 57, endPoint x: 127, endPoint y: 62, distance: 6.1
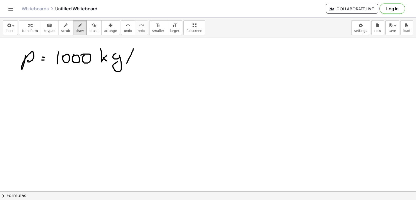
drag, startPoint x: 140, startPoint y: 55, endPoint x: 152, endPoint y: 53, distance: 11.5
drag, startPoint x: 156, startPoint y: 45, endPoint x: 155, endPoint y: 50, distance: 5.0
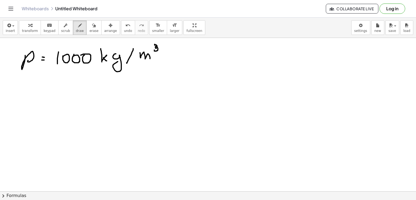
drag, startPoint x: 20, startPoint y: 81, endPoint x: 31, endPoint y: 81, distance: 11.4
drag, startPoint x: 38, startPoint y: 89, endPoint x: 46, endPoint y: 87, distance: 8.4
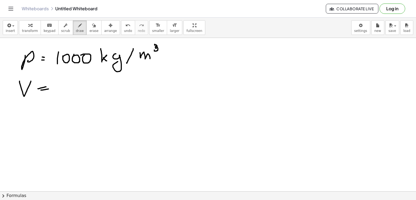
drag, startPoint x: 41, startPoint y: 90, endPoint x: 49, endPoint y: 89, distance: 7.7
drag, startPoint x: 59, startPoint y: 83, endPoint x: 64, endPoint y: 88, distance: 6.7
drag, startPoint x: 68, startPoint y: 82, endPoint x: 69, endPoint y: 89, distance: 7.2
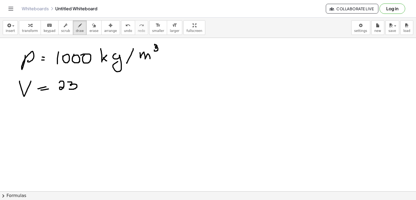
drag, startPoint x: 83, startPoint y: 85, endPoint x: 95, endPoint y: 85, distance: 12.5
drag, startPoint x: 98, startPoint y: 77, endPoint x: 98, endPoint y: 81, distance: 4.6
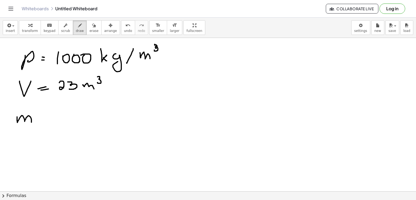
drag, startPoint x: 17, startPoint y: 117, endPoint x: 32, endPoint y: 121, distance: 15.5
drag, startPoint x: 36, startPoint y: 123, endPoint x: 43, endPoint y: 123, distance: 7.1
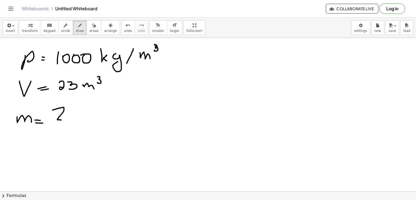
drag, startPoint x: 53, startPoint y: 110, endPoint x: 61, endPoint y: 122, distance: 14.8
drag, startPoint x: 164, startPoint y: 73, endPoint x: 176, endPoint y: 77, distance: 12.1
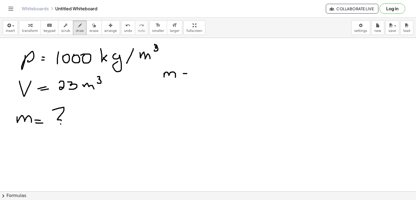
drag, startPoint x: 184, startPoint y: 73, endPoint x: 187, endPoint y: 73, distance: 3.5
drag, startPoint x: 185, startPoint y: 75, endPoint x: 190, endPoint y: 75, distance: 4.6
drag, startPoint x: 203, startPoint y: 68, endPoint x: 209, endPoint y: 72, distance: 7.0
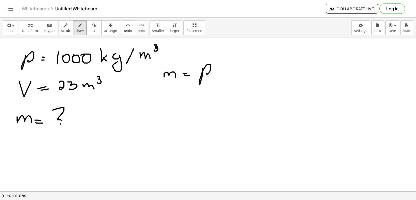
drag, startPoint x: 218, startPoint y: 70, endPoint x: 222, endPoint y: 75, distance: 5.8
drag, startPoint x: 222, startPoint y: 69, endPoint x: 219, endPoint y: 73, distance: 5.0
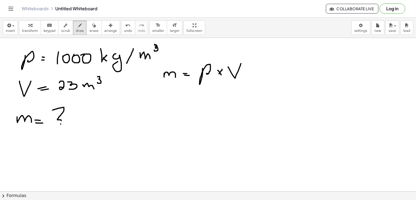
drag, startPoint x: 228, startPoint y: 67, endPoint x: 242, endPoint y: 61, distance: 15.0
drag, startPoint x: 165, startPoint y: 99, endPoint x: 183, endPoint y: 102, distance: 18.2
drag, startPoint x: 191, startPoint y: 99, endPoint x: 194, endPoint y: 99, distance: 3.6
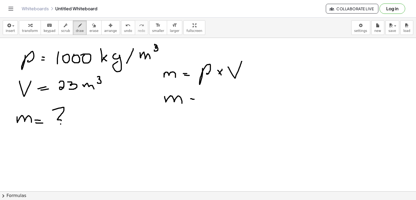
drag, startPoint x: 191, startPoint y: 101, endPoint x: 195, endPoint y: 102, distance: 4.7
drag, startPoint x: 206, startPoint y: 94, endPoint x: 214, endPoint y: 99, distance: 9.7
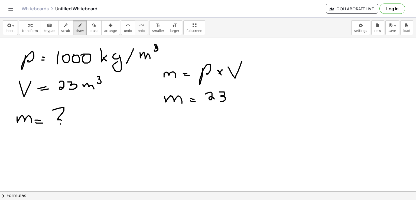
drag, startPoint x: 220, startPoint y: 92, endPoint x: 220, endPoint y: 98, distance: 6.6
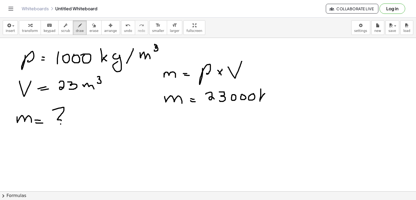
drag, startPoint x: 261, startPoint y: 89, endPoint x: 265, endPoint y: 94, distance: 6.1
drag, startPoint x: 264, startPoint y: 96, endPoint x: 266, endPoint y: 100, distance: 4.9
drag, startPoint x: 269, startPoint y: 94, endPoint x: 281, endPoint y: 104, distance: 15.7
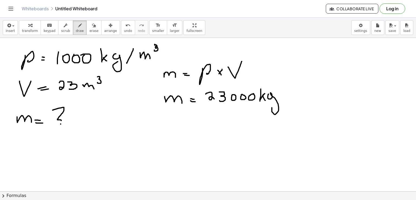
click at [92, 27] on icon "button" at bounding box center [94, 25] width 4 height 7
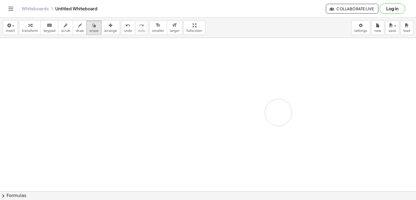
drag, startPoint x: 49, startPoint y: 95, endPoint x: 279, endPoint y: 113, distance: 230.3
drag, startPoint x: 32, startPoint y: 52, endPoint x: 24, endPoint y: 77, distance: 26.2
click at [78, 25] on icon "button" at bounding box center [80, 25] width 4 height 7
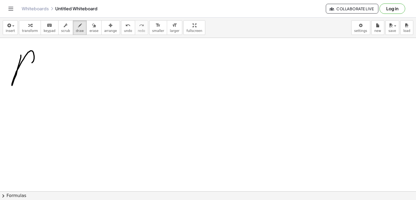
drag, startPoint x: 21, startPoint y: 55, endPoint x: 26, endPoint y: 62, distance: 8.9
drag, startPoint x: 48, startPoint y: 62, endPoint x: 52, endPoint y: 62, distance: 4.3
drag, startPoint x: 46, startPoint y: 63, endPoint x: 52, endPoint y: 64, distance: 5.5
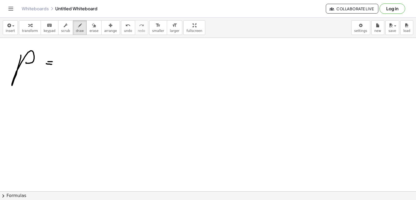
drag, startPoint x: 70, startPoint y: 44, endPoint x: 88, endPoint y: 51, distance: 19.9
drag, startPoint x: 65, startPoint y: 62, endPoint x: 92, endPoint y: 64, distance: 27.7
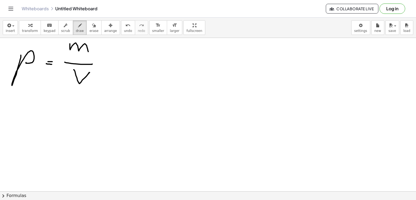
drag, startPoint x: 75, startPoint y: 72, endPoint x: 90, endPoint y: 72, distance: 14.7
drag, startPoint x: 11, startPoint y: 107, endPoint x: 39, endPoint y: 110, distance: 27.9
drag, startPoint x: 43, startPoint y: 107, endPoint x: 50, endPoint y: 108, distance: 6.3
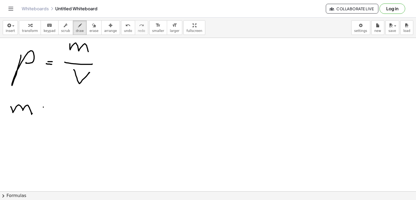
drag, startPoint x: 43, startPoint y: 110, endPoint x: 49, endPoint y: 110, distance: 6.6
drag, startPoint x: 65, startPoint y: 105, endPoint x: 69, endPoint y: 110, distance: 6.5
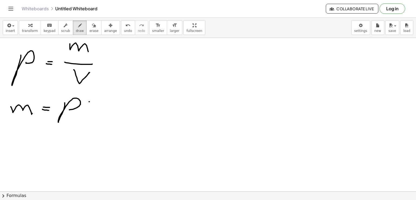
drag, startPoint x: 89, startPoint y: 102, endPoint x: 93, endPoint y: 107, distance: 6.6
drag, startPoint x: 92, startPoint y: 101, endPoint x: 92, endPoint y: 105, distance: 4.3
drag, startPoint x: 102, startPoint y: 100, endPoint x: 116, endPoint y: 93, distance: 15.4
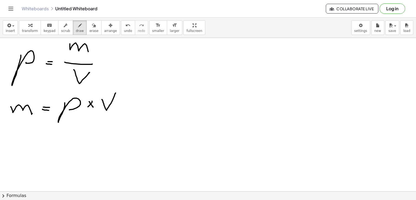
drag, startPoint x: 14, startPoint y: 133, endPoint x: 29, endPoint y: 126, distance: 17.6
drag, startPoint x: 34, startPoint y: 143, endPoint x: 42, endPoint y: 143, distance: 8.7
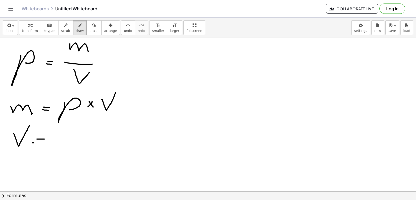
drag, startPoint x: 67, startPoint y: 124, endPoint x: 68, endPoint y: 128, distance: 3.8
drag, startPoint x: 51, startPoint y: 141, endPoint x: 75, endPoint y: 141, distance: 23.6
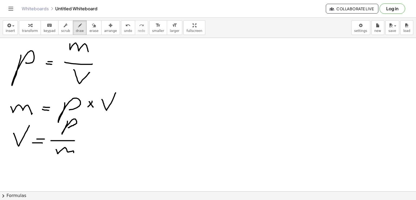
drag, startPoint x: 56, startPoint y: 150, endPoint x: 74, endPoint y: 154, distance: 18.7
click at [92, 27] on icon "button" at bounding box center [94, 25] width 4 height 7
drag, startPoint x: 82, startPoint y: 153, endPoint x: 66, endPoint y: 142, distance: 20.3
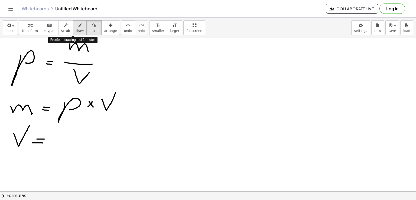
click at [78, 28] on icon "button" at bounding box center [80, 25] width 4 height 7
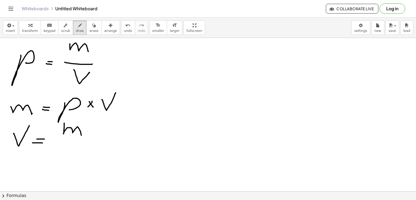
drag, startPoint x: 64, startPoint y: 123, endPoint x: 81, endPoint y: 135, distance: 21.0
drag, startPoint x: 59, startPoint y: 143, endPoint x: 94, endPoint y: 145, distance: 35.3
drag, startPoint x: 69, startPoint y: 154, endPoint x: 89, endPoint y: 145, distance: 22.0
